Goal: Information Seeking & Learning: Check status

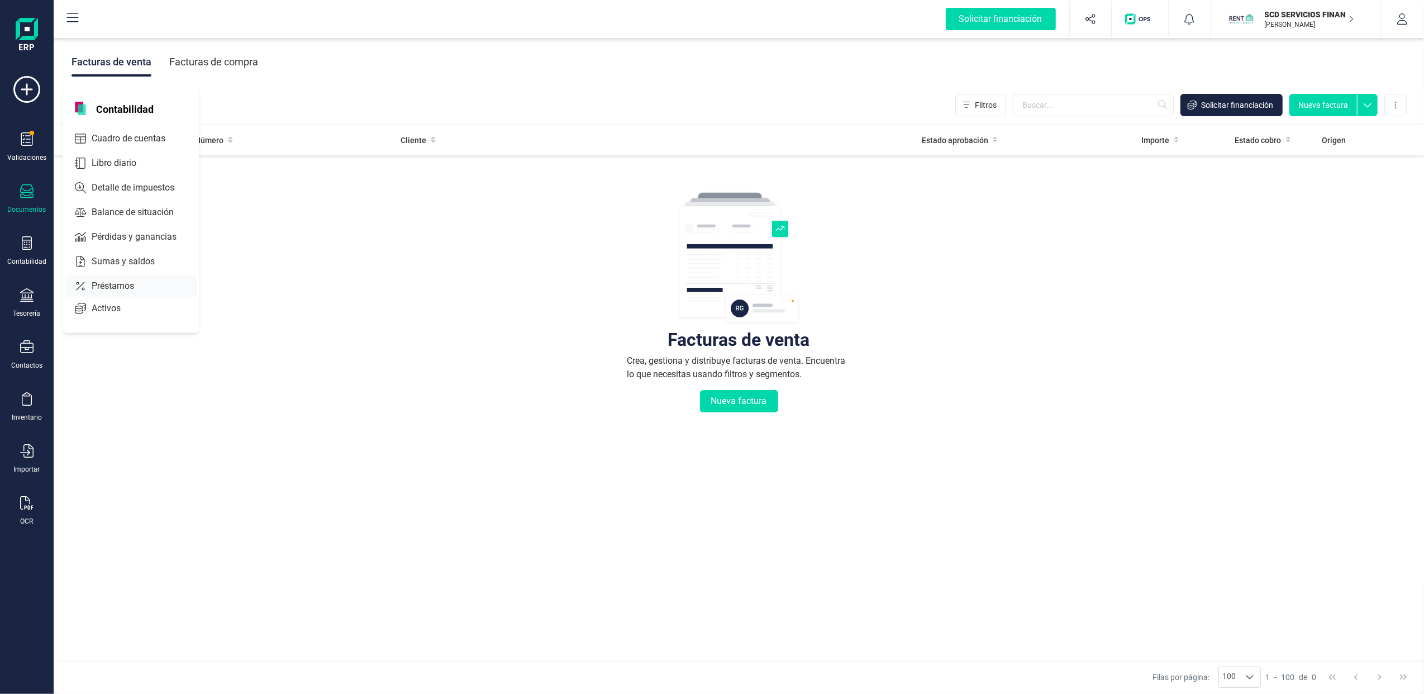
click at [105, 282] on span "Préstamos" at bounding box center [120, 285] width 67 height 13
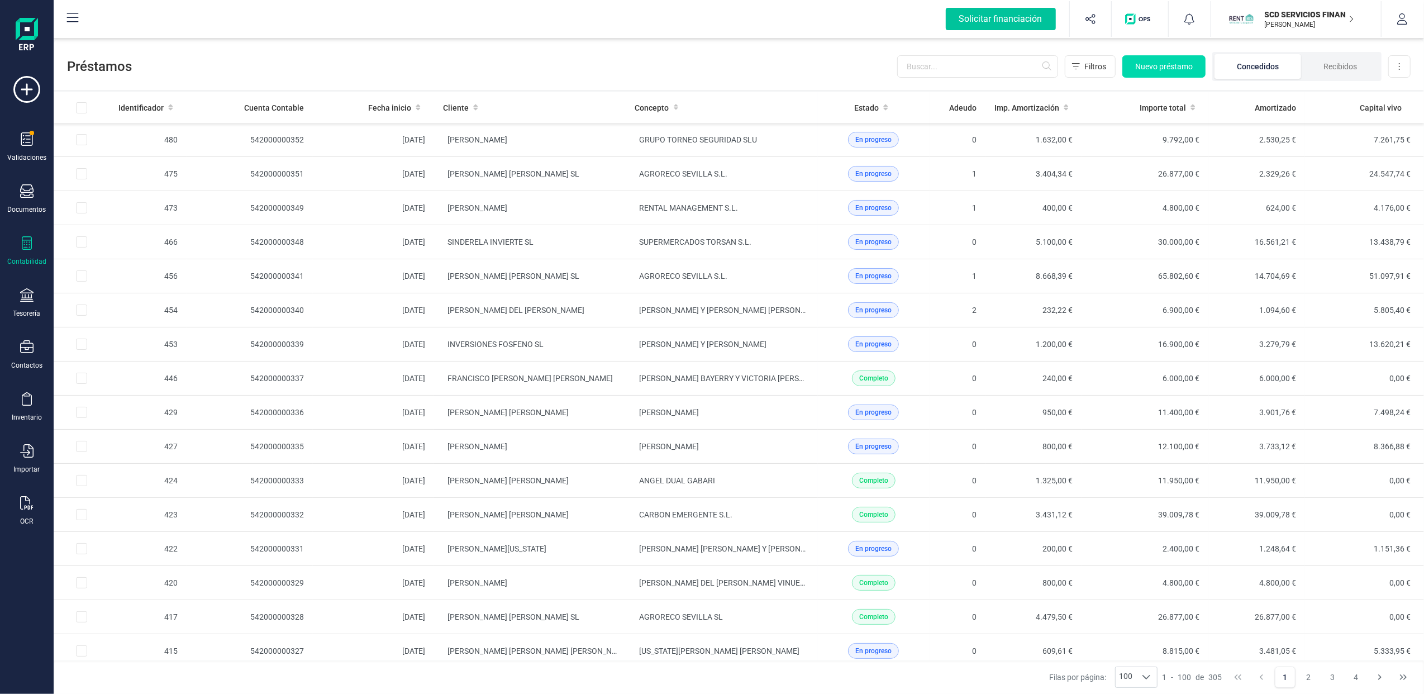
click at [991, 16] on div "Solicitar financiación" at bounding box center [1000, 19] width 110 height 22
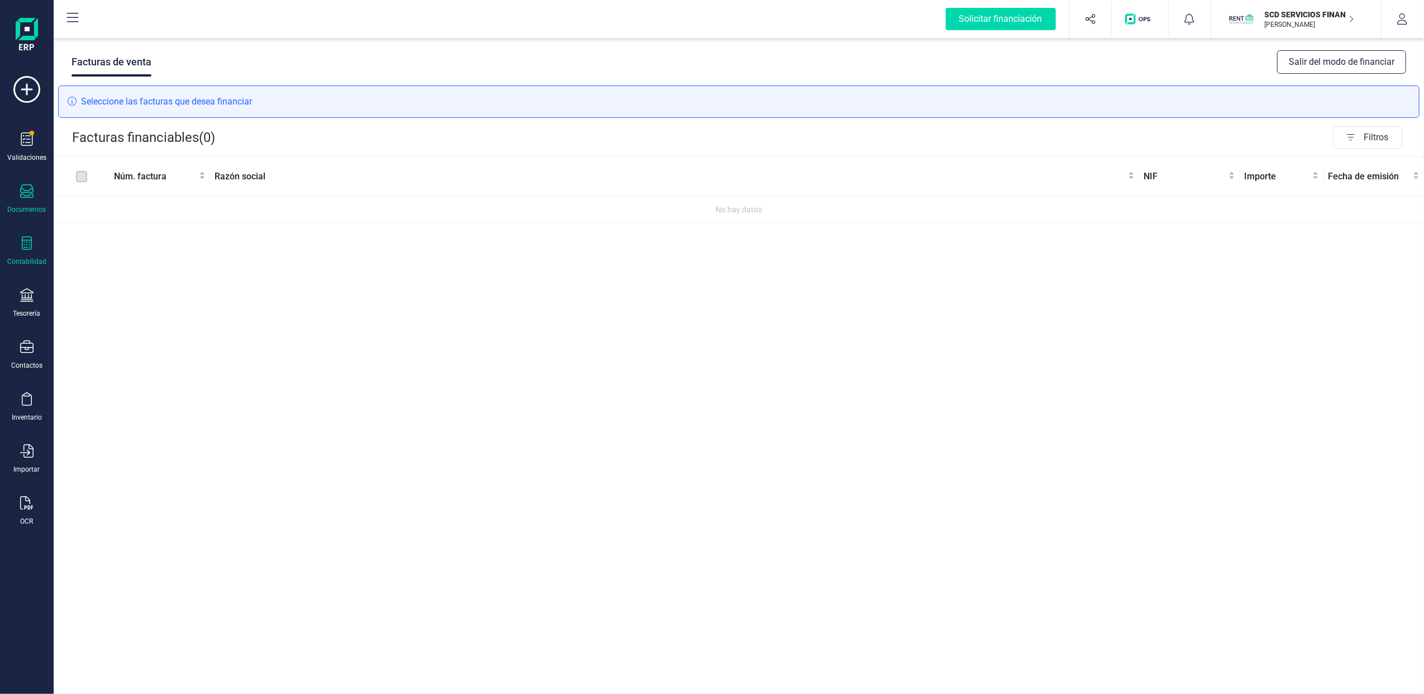
click at [34, 255] on div "Contabilidad" at bounding box center [26, 251] width 45 height 30
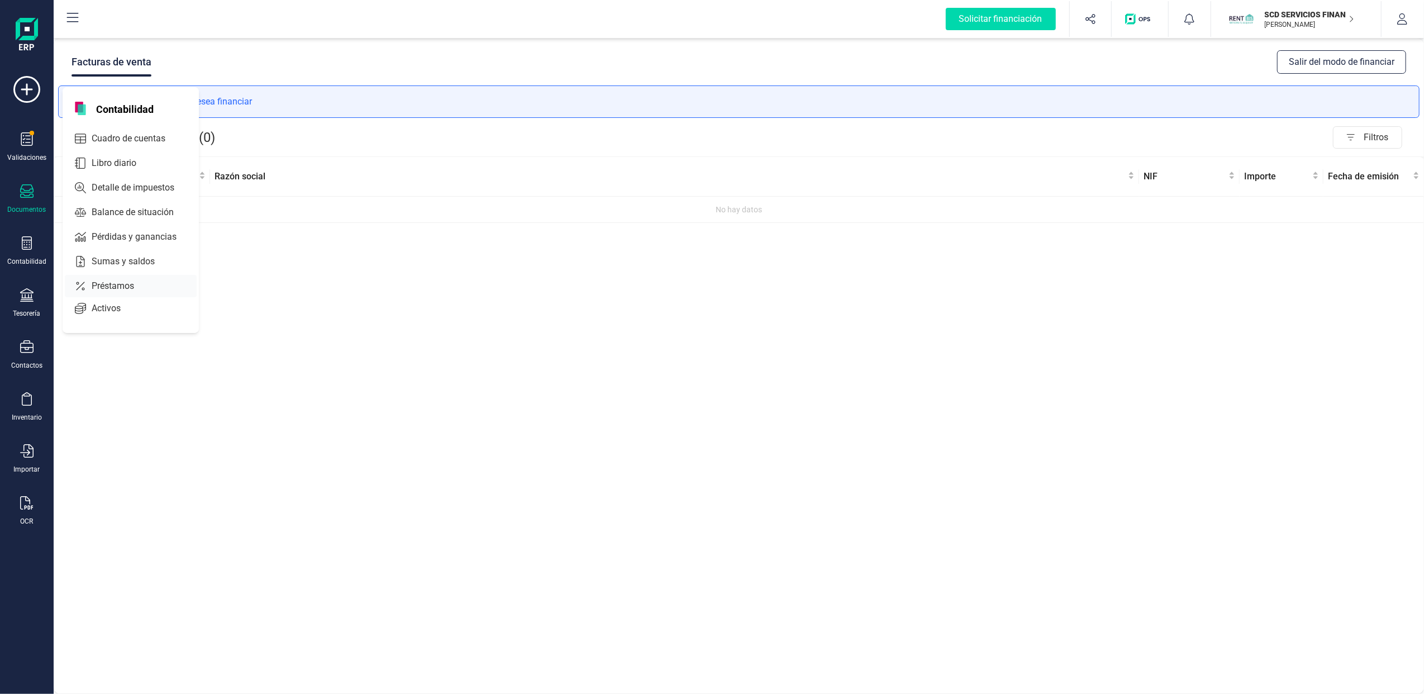
click at [106, 280] on span "Préstamos" at bounding box center [120, 285] width 67 height 13
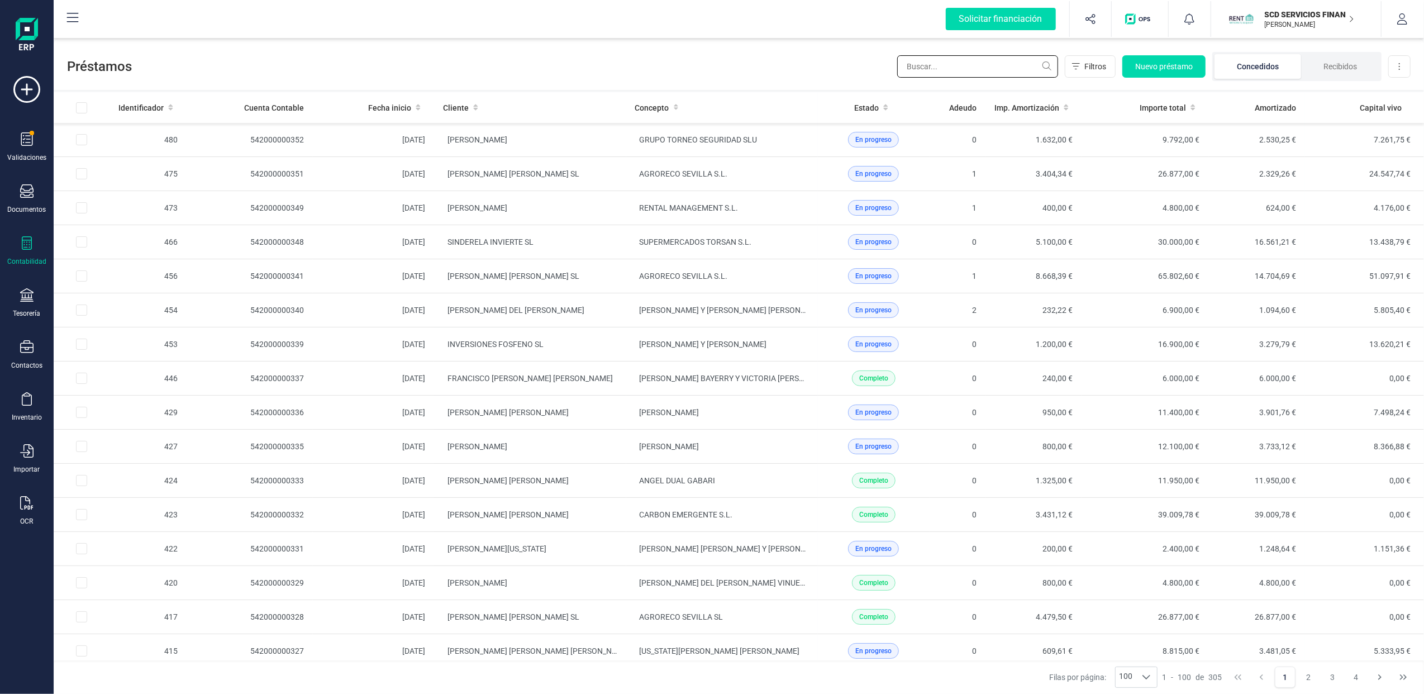
click at [962, 68] on input "text" at bounding box center [977, 66] width 161 height 22
type input "v"
click at [961, 68] on input "text" at bounding box center [977, 66] width 161 height 22
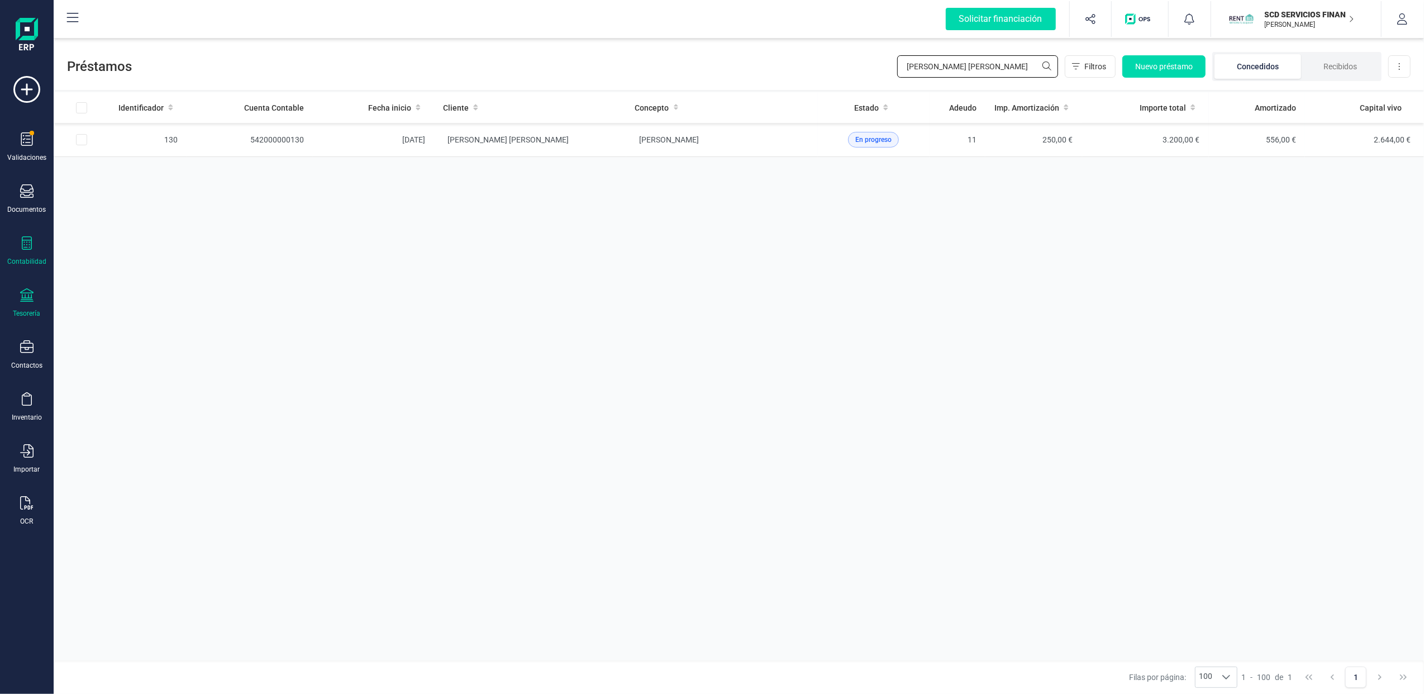
type input "[PERSON_NAME] [PERSON_NAME]"
click at [22, 296] on icon at bounding box center [26, 294] width 13 height 13
click at [122, 193] on span "Cuentas bancarias" at bounding box center [136, 190] width 98 height 13
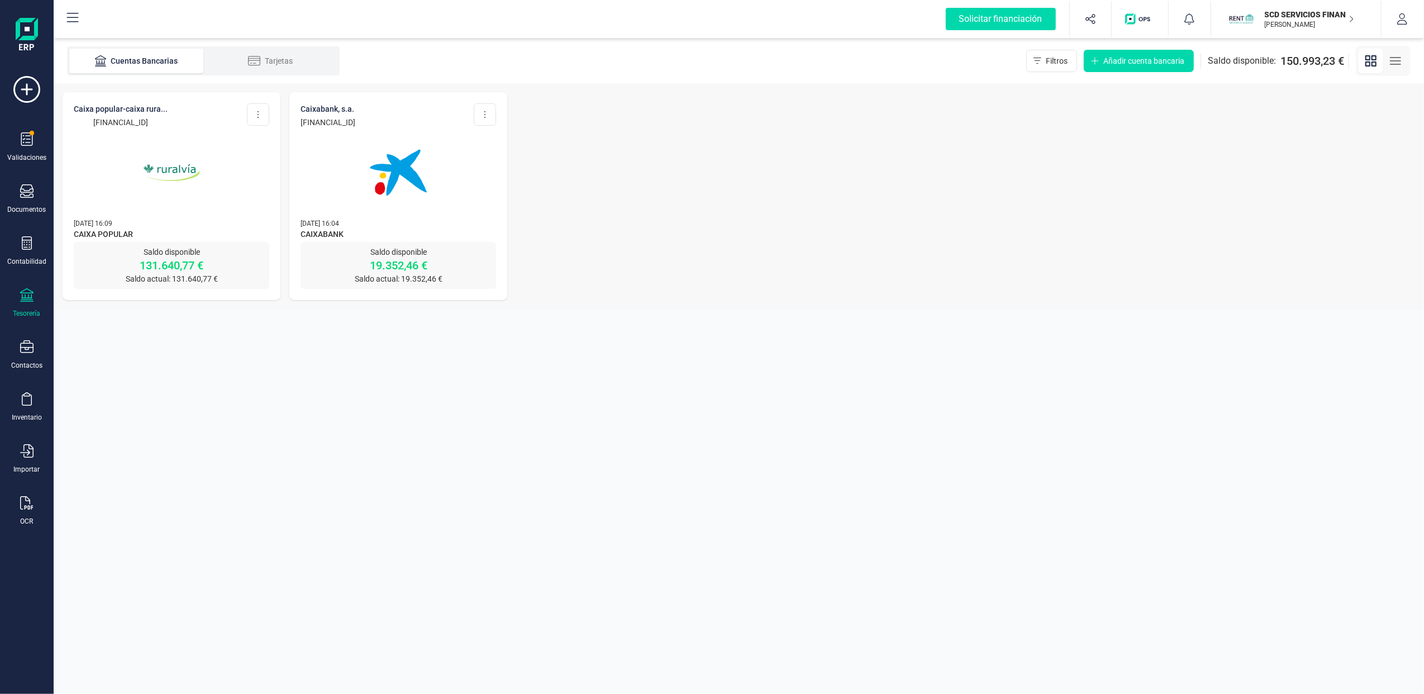
click at [152, 166] on img at bounding box center [172, 173] width 94 height 94
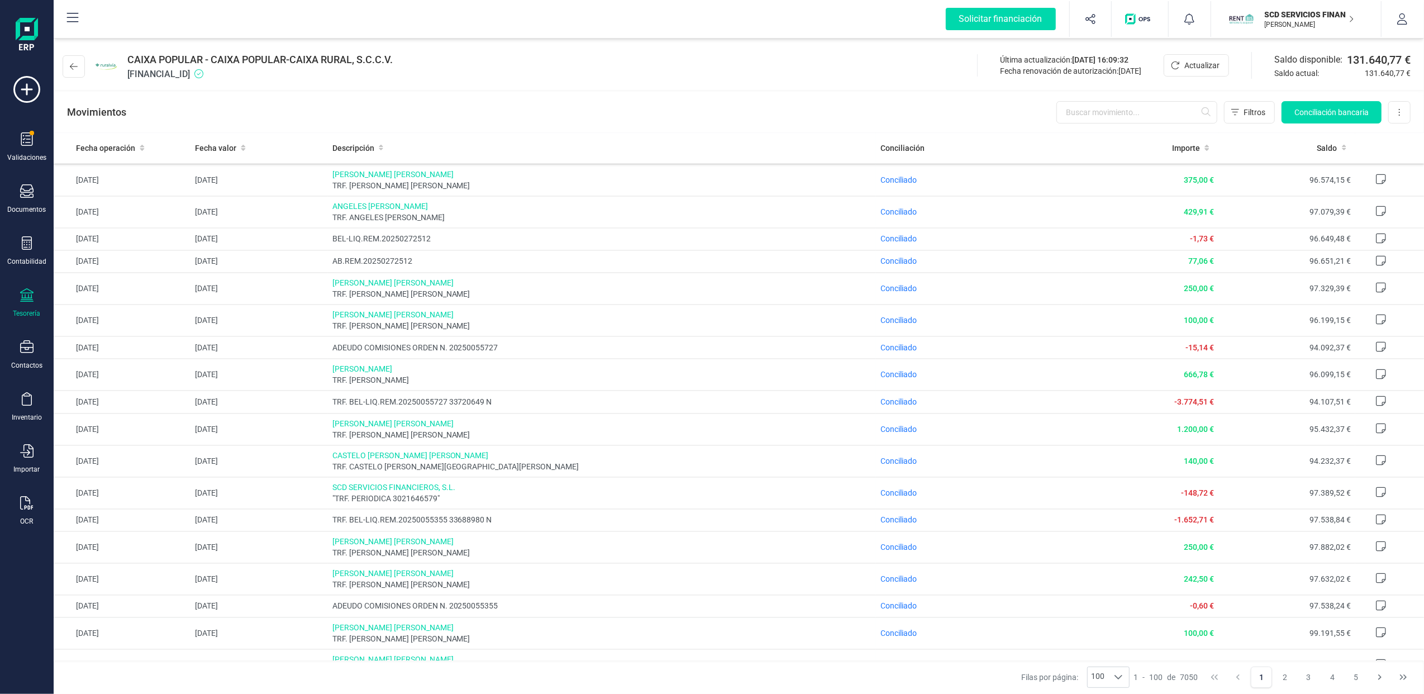
scroll to position [2010, 0]
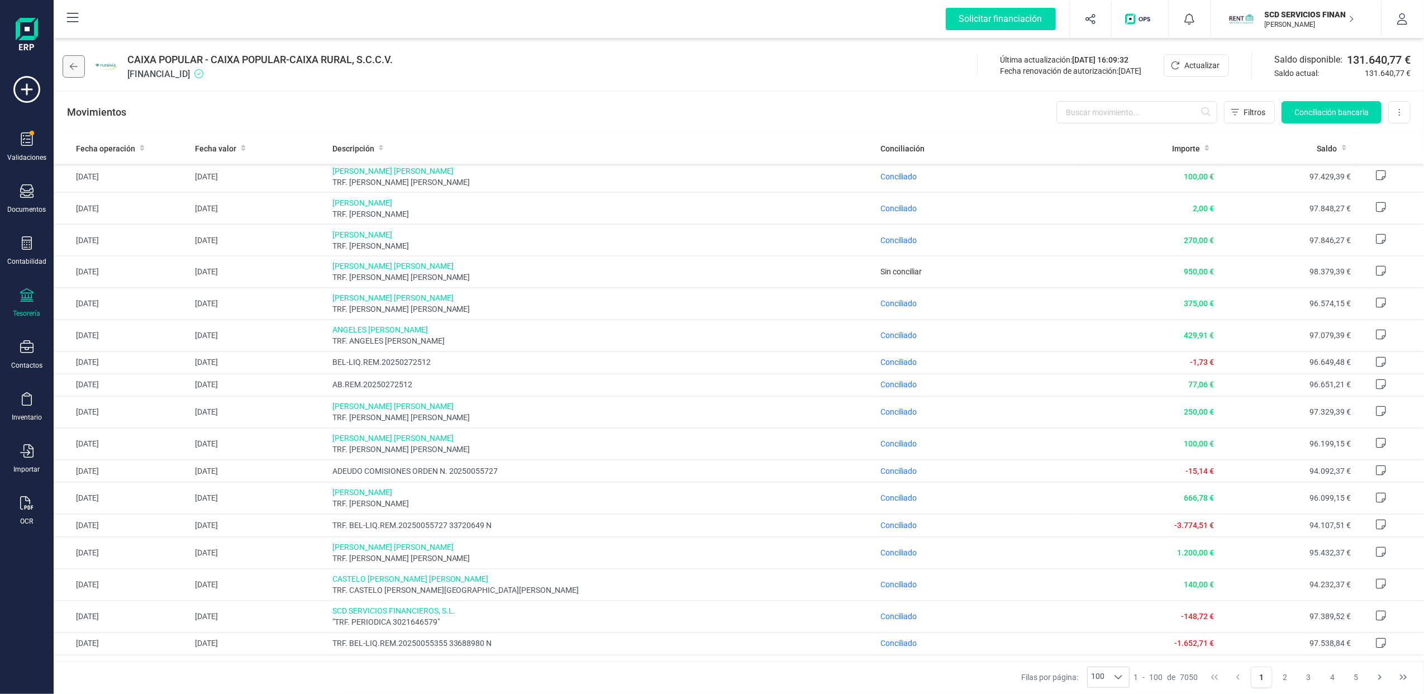
click at [74, 65] on icon at bounding box center [74, 66] width 8 height 9
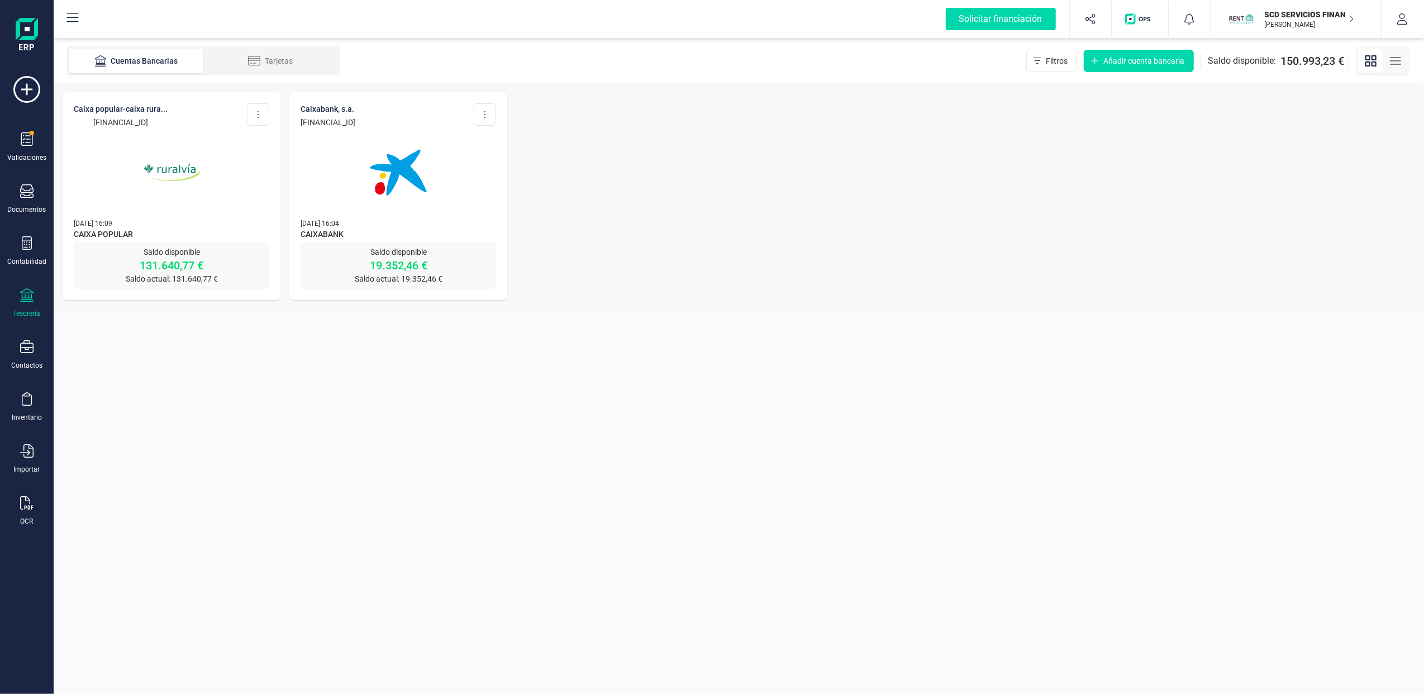
click at [389, 201] on img at bounding box center [398, 173] width 94 height 94
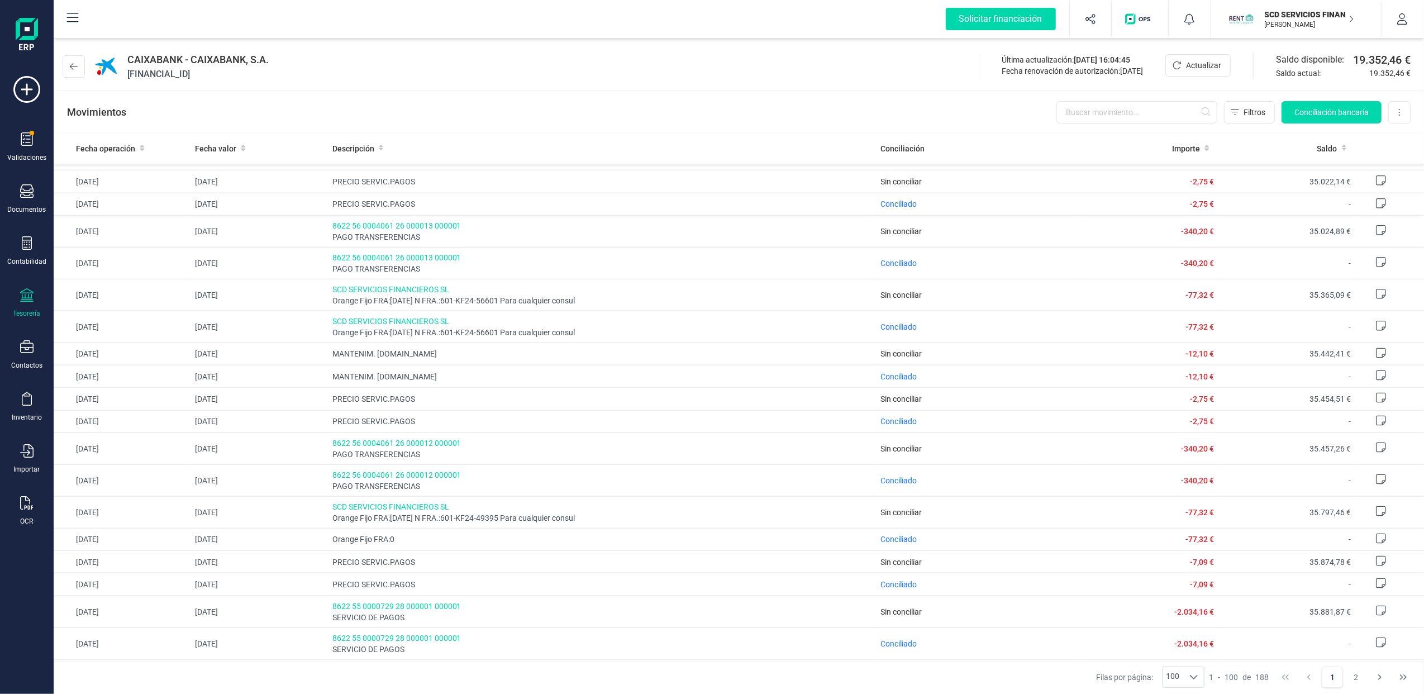
scroll to position [1415, 0]
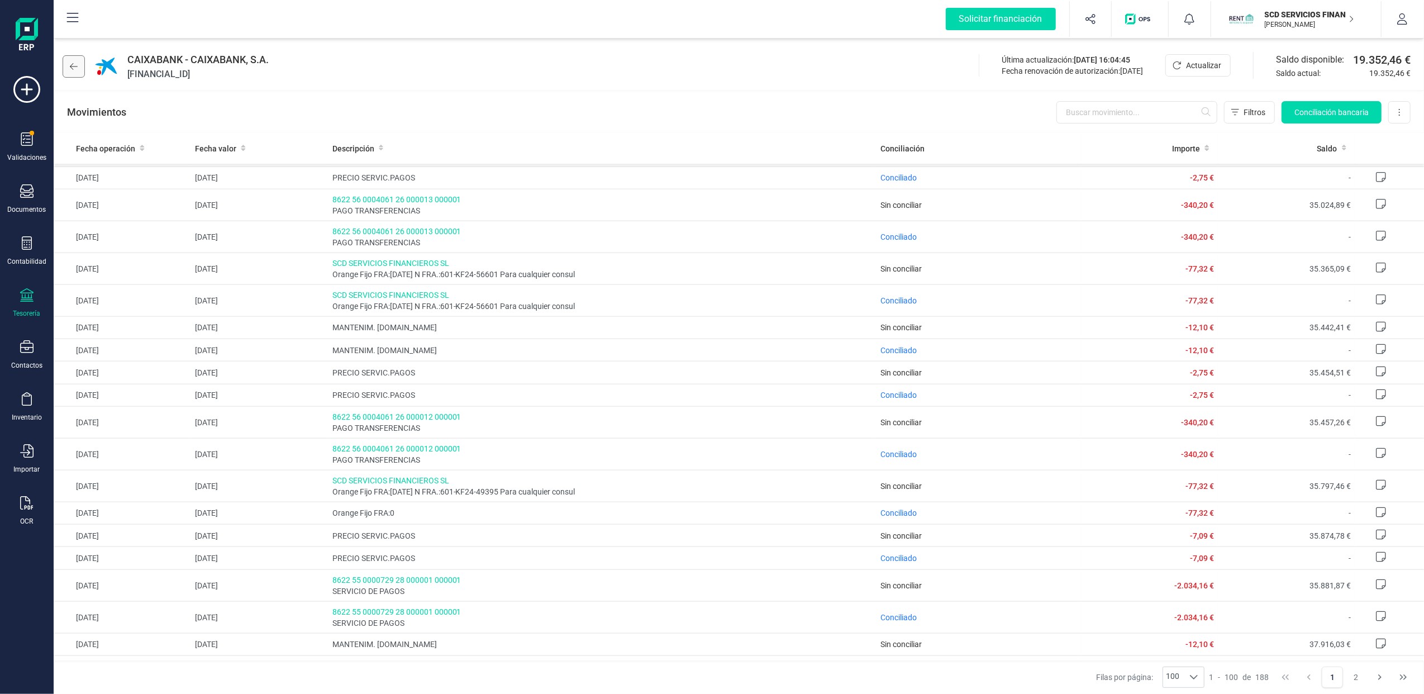
click at [77, 69] on icon at bounding box center [74, 66] width 8 height 9
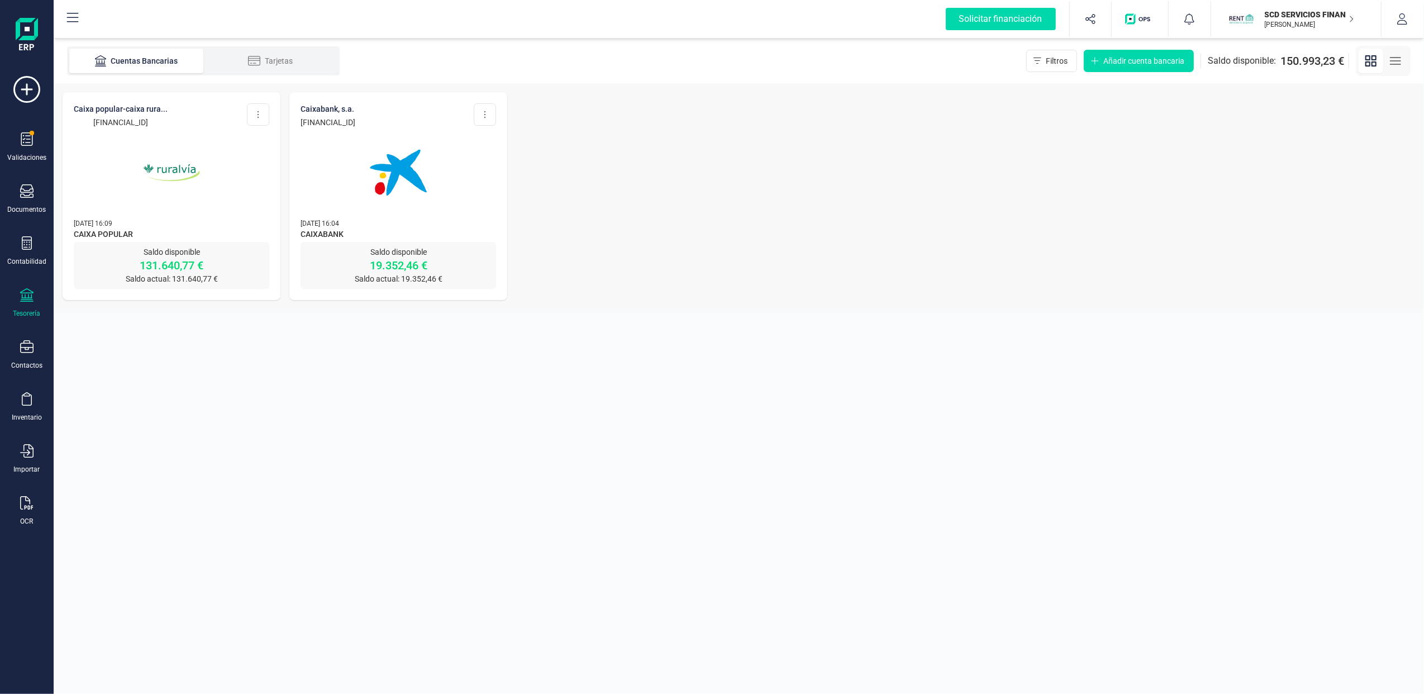
click at [166, 178] on img at bounding box center [172, 173] width 94 height 94
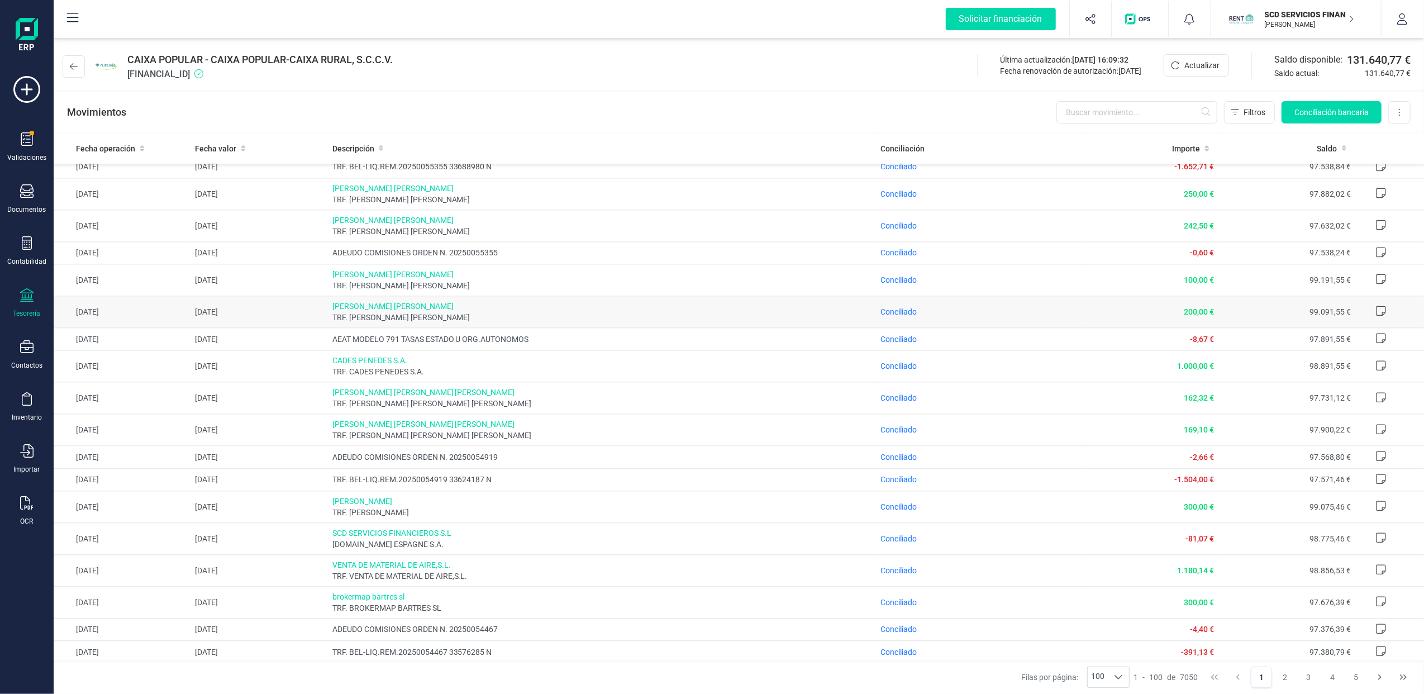
scroll to position [2509, 0]
click at [1283, 675] on button "2" at bounding box center [1284, 676] width 21 height 21
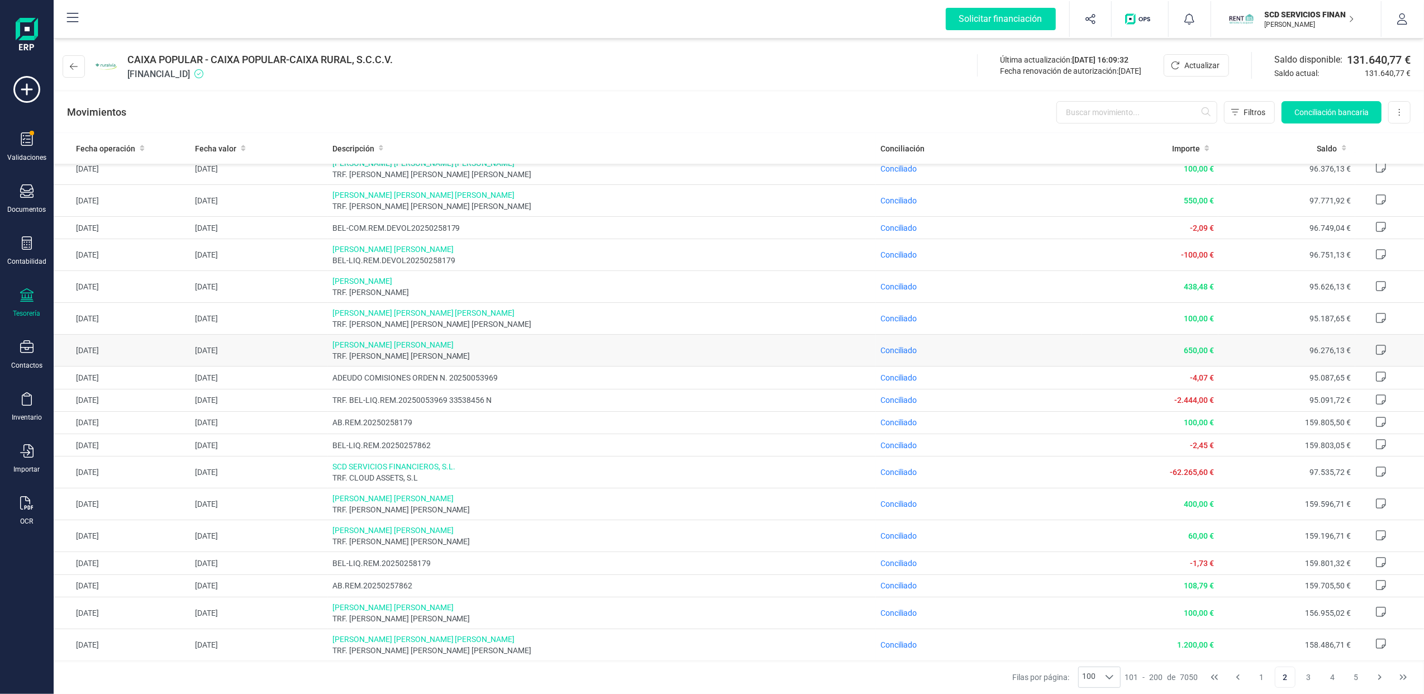
scroll to position [149, 0]
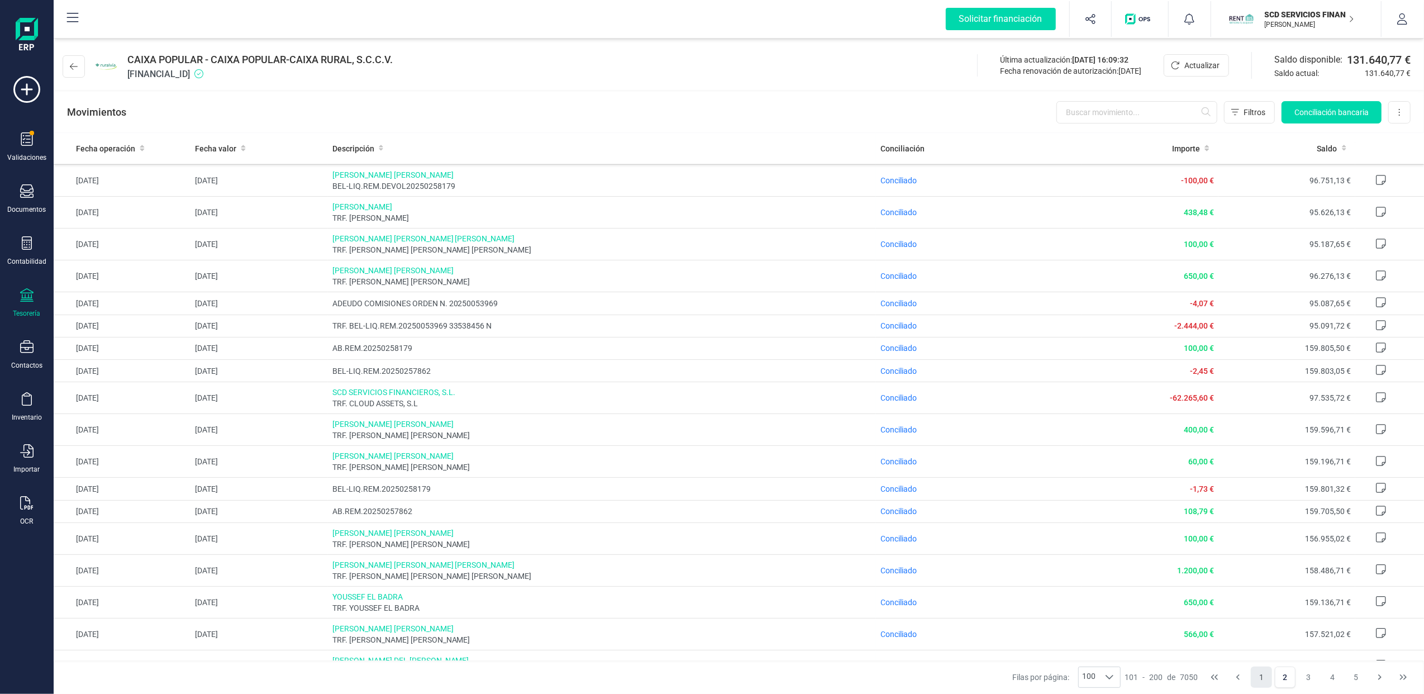
click at [1260, 674] on button "1" at bounding box center [1260, 676] width 21 height 21
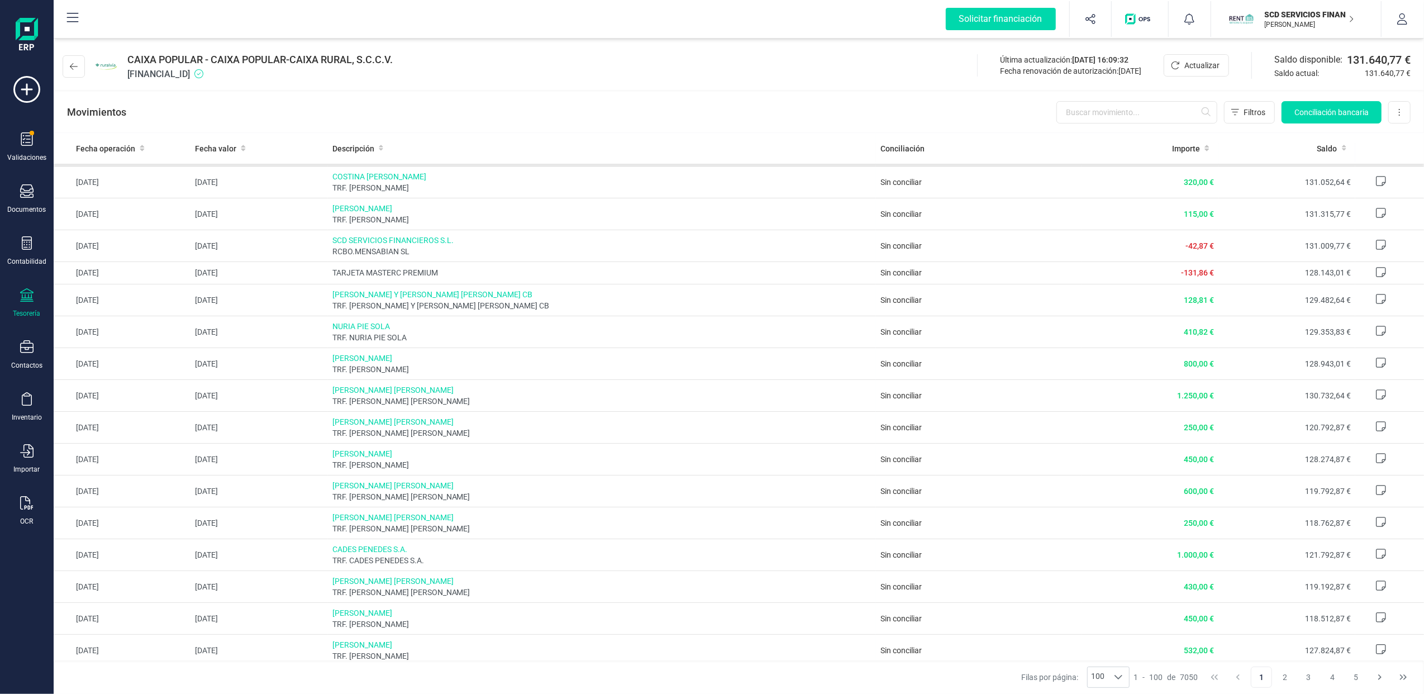
scroll to position [0, 0]
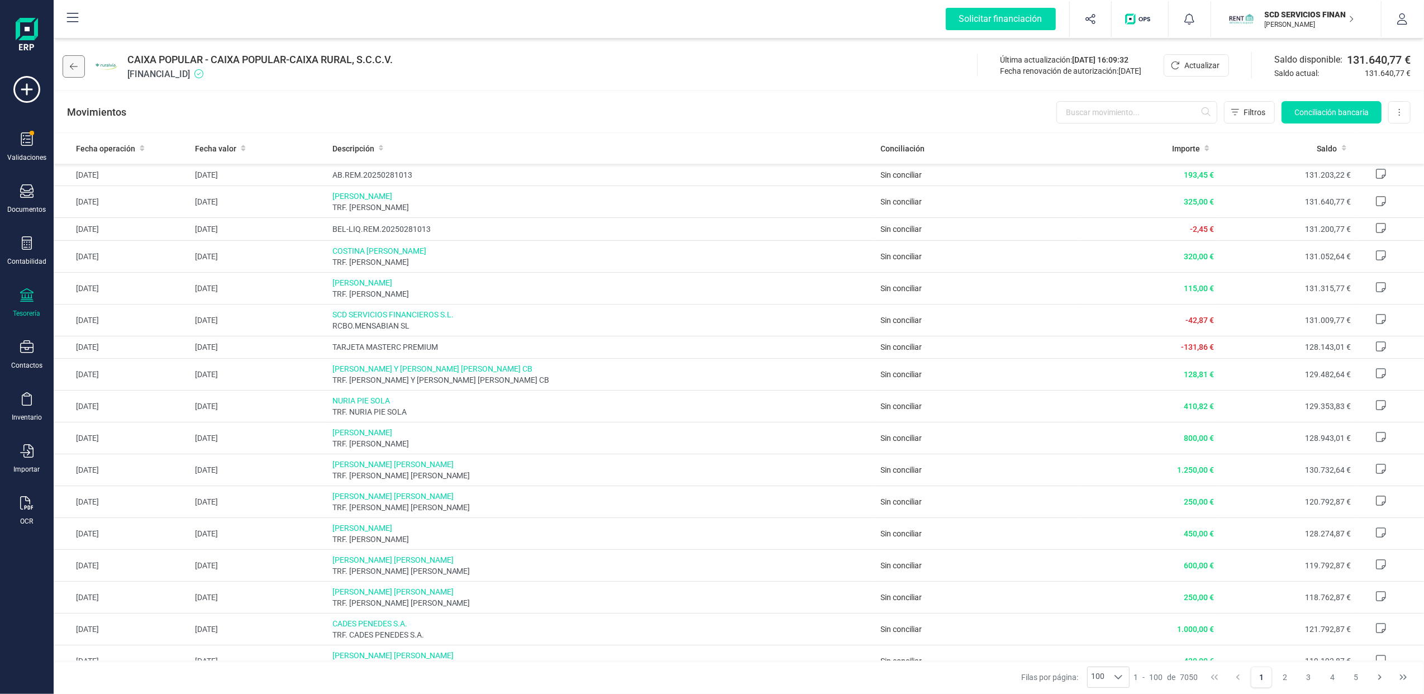
click at [71, 63] on icon at bounding box center [74, 66] width 8 height 9
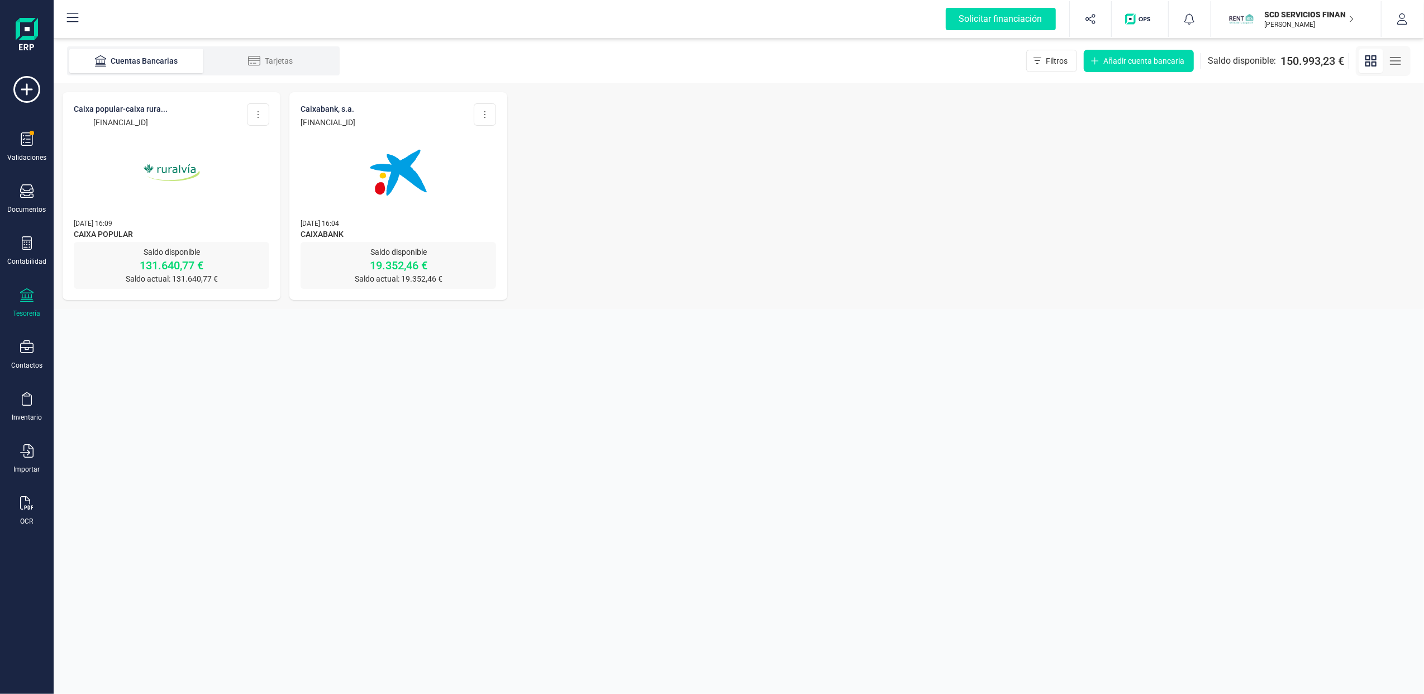
click at [179, 169] on img at bounding box center [172, 173] width 94 height 94
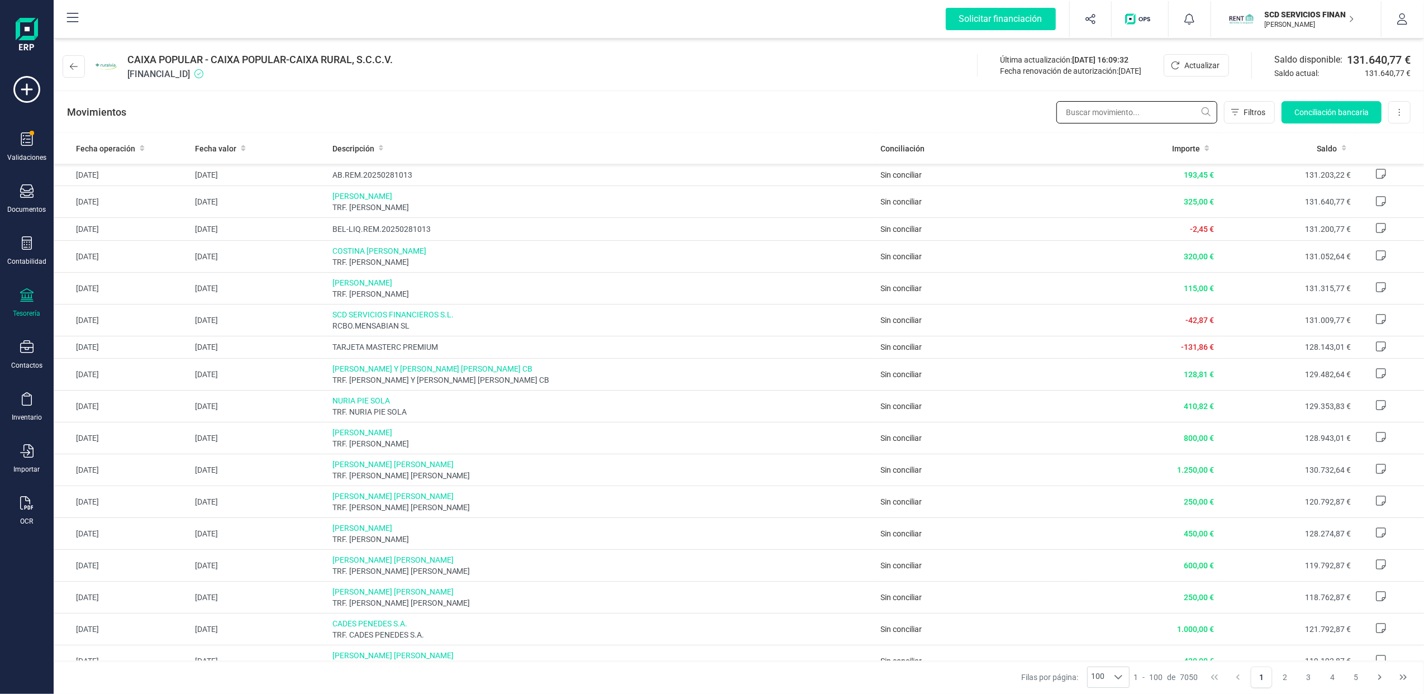
click at [1145, 115] on input "text" at bounding box center [1136, 112] width 161 height 22
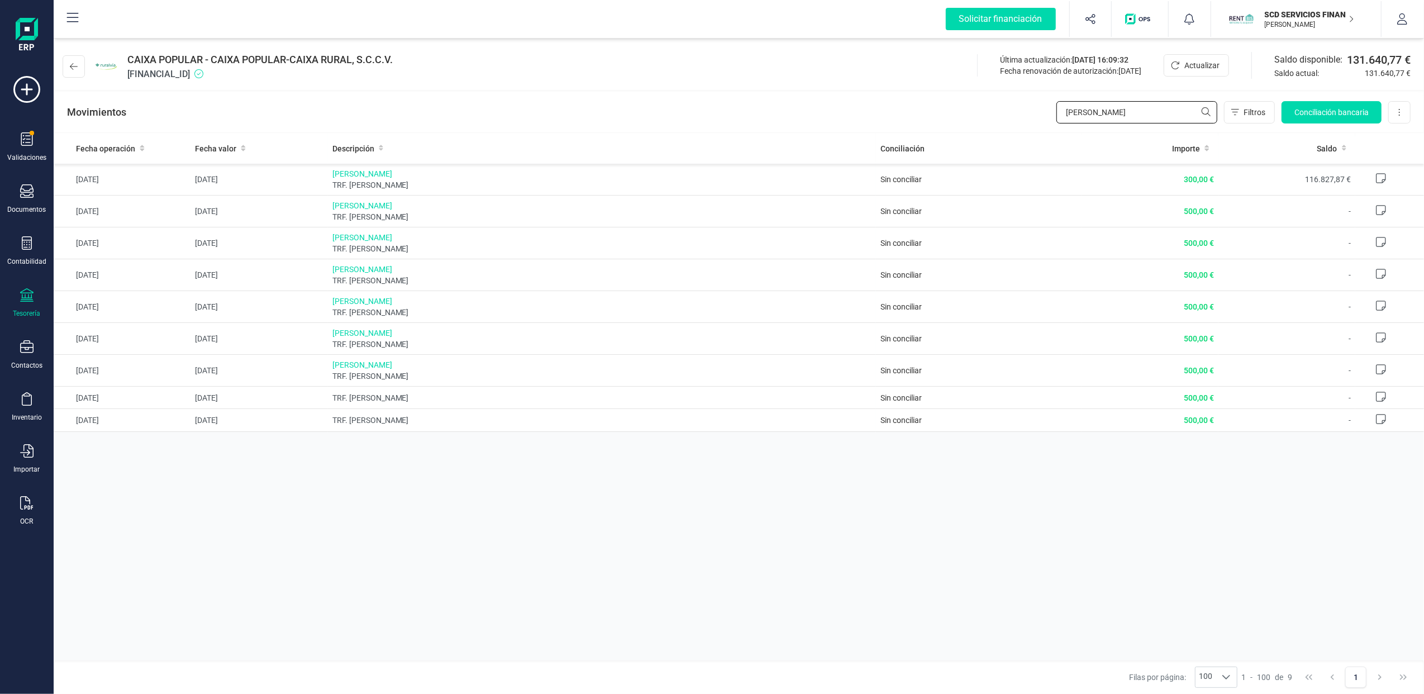
type input "[PERSON_NAME]"
click at [20, 298] on div "Tesorería" at bounding box center [26, 303] width 45 height 30
click at [21, 245] on icon at bounding box center [26, 242] width 13 height 13
click at [109, 280] on span "Préstamos" at bounding box center [120, 285] width 67 height 13
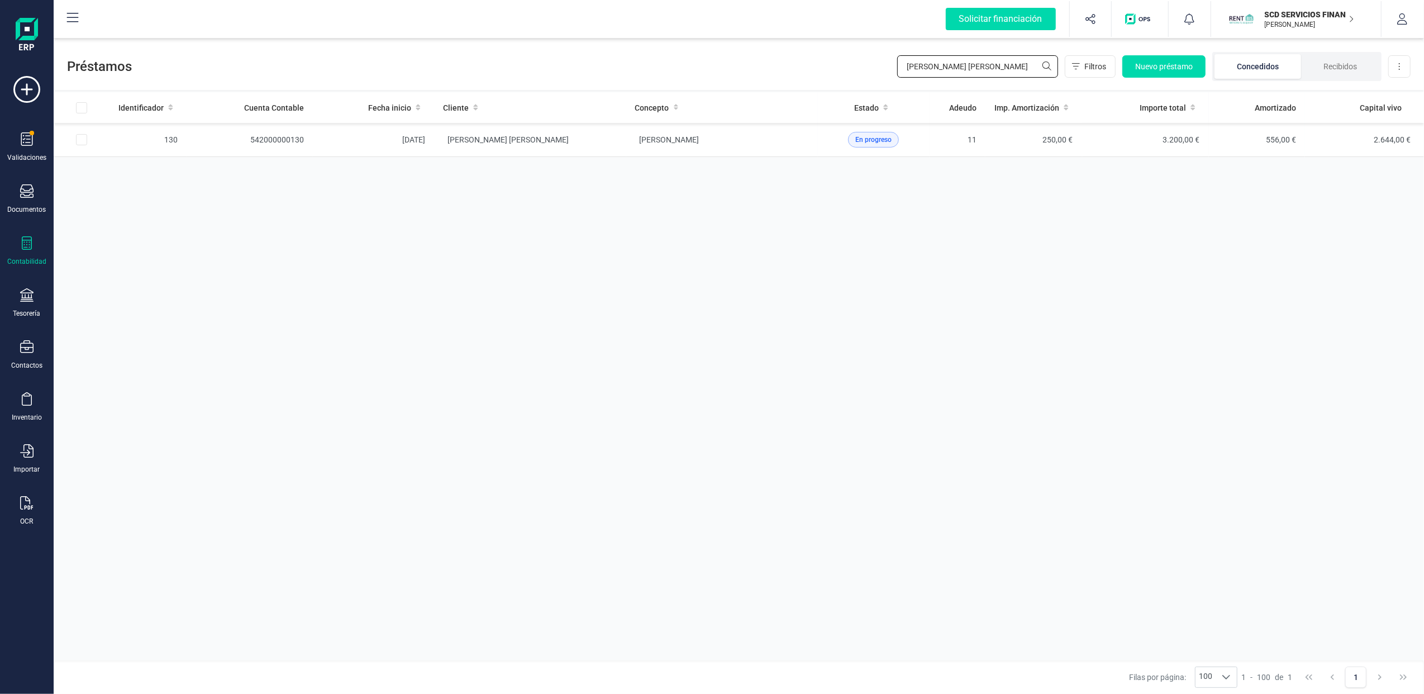
drag, startPoint x: 1026, startPoint y: 61, endPoint x: 876, endPoint y: 34, distance: 153.3
click at [878, 35] on div "Solicitar financiación Importaciones completadas 0 / 0 SCD SERVICIOS FINANCIERO…" at bounding box center [739, 347] width 1370 height 694
type input "[PERSON_NAME]"
click at [1403, 65] on button at bounding box center [1399, 66] width 22 height 22
click at [1043, 401] on div "Identificador Cuenta Contable Fecha inicio Cliente Concepto Estado Adeudo Imp. …" at bounding box center [739, 376] width 1370 height 568
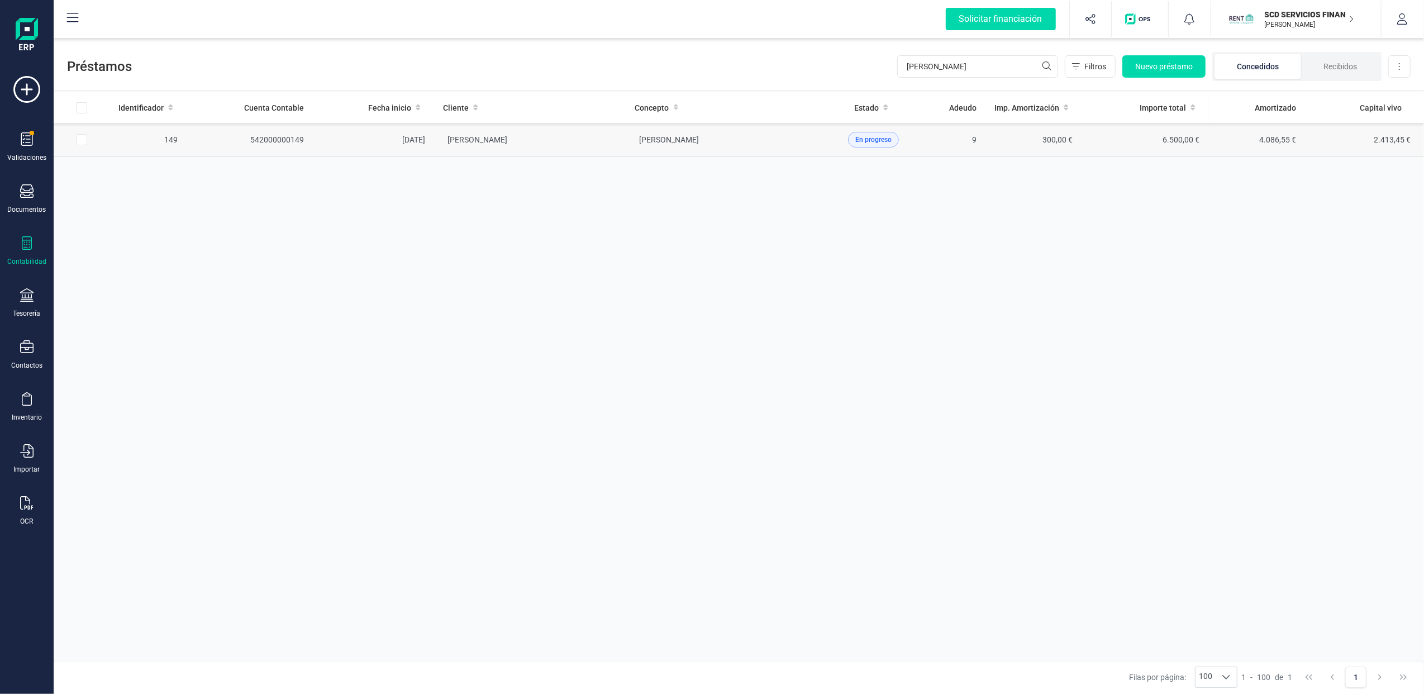
click at [1422, 143] on td "2.413,45 €" at bounding box center [1364, 140] width 119 height 34
